Goal: Ask a question

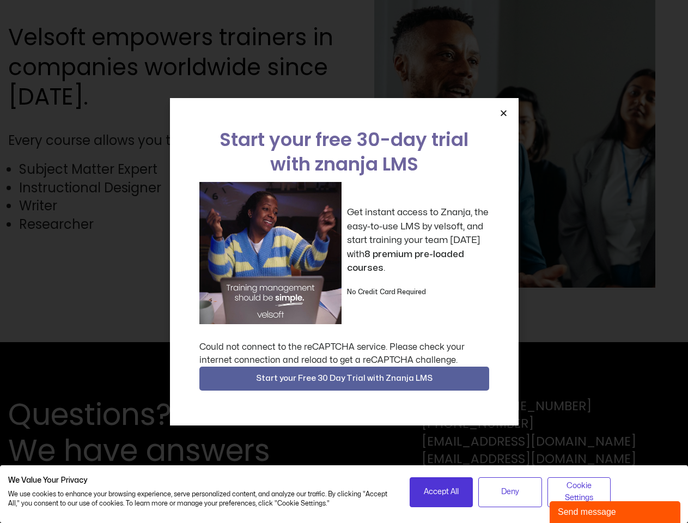
click at [344, 261] on div "Get instant access to Znanja, the easy-to-use LMS by velsoft, and start trainin…" at bounding box center [344, 253] width 290 height 142
click at [503, 113] on icon "Close" at bounding box center [503, 113] width 8 height 8
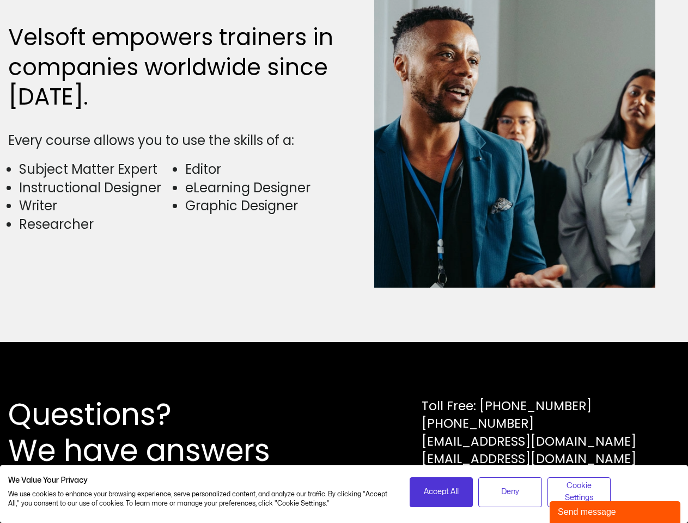
click at [344, 378] on div "Questions? We have answers Toll Free: [PHONE_NUMBER] [PHONE_NUMBER] [EMAIL_ADDR…" at bounding box center [344, 432] width 688 height 181
click at [441, 492] on span "Accept All" at bounding box center [441, 492] width 35 height 12
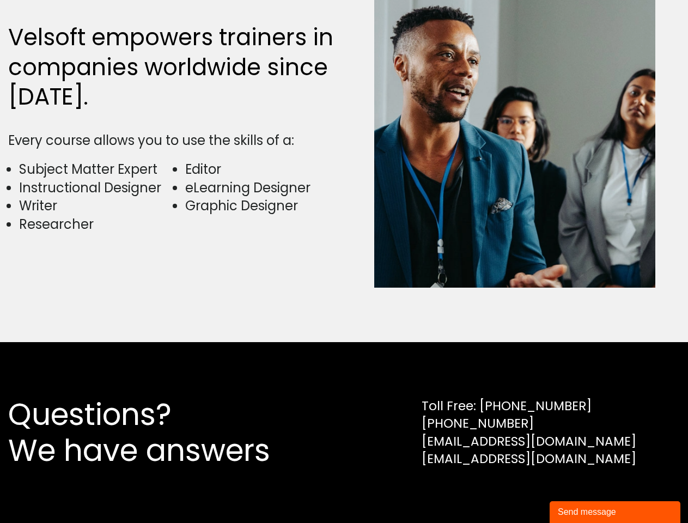
click at [510, 492] on div "Questions? We have answers Toll Free: [PHONE_NUMBER] [PHONE_NUMBER] [EMAIL_ADDR…" at bounding box center [344, 432] width 688 height 181
click at [579, 492] on div "Questions? We have answers Toll Free: [PHONE_NUMBER] [PHONE_NUMBER] [EMAIL_ADDR…" at bounding box center [344, 432] width 688 height 181
click at [615, 512] on div "Send message" at bounding box center [614, 511] width 114 height 13
